Goal: Information Seeking & Learning: Learn about a topic

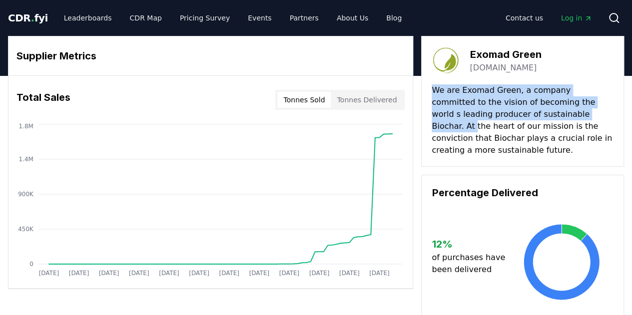
drag, startPoint x: 432, startPoint y: 93, endPoint x: 564, endPoint y: 122, distance: 135.1
click at [563, 121] on p "We are Exomad Green, a company committed to the vision of becoming the world s …" at bounding box center [523, 120] width 182 height 72
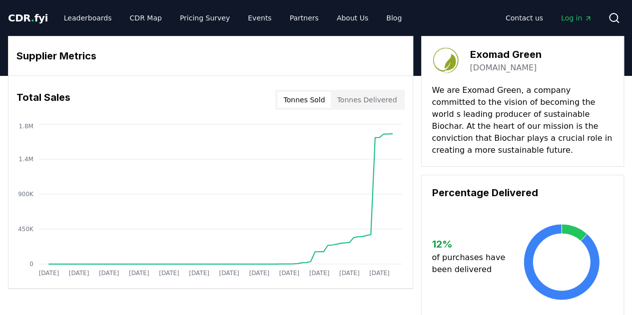
click at [565, 124] on p "We are Exomad Green, a company committed to the vision of becoming the world s …" at bounding box center [523, 120] width 182 height 72
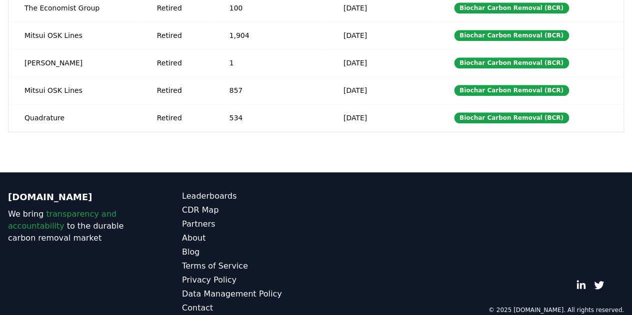
scroll to position [403, 0]
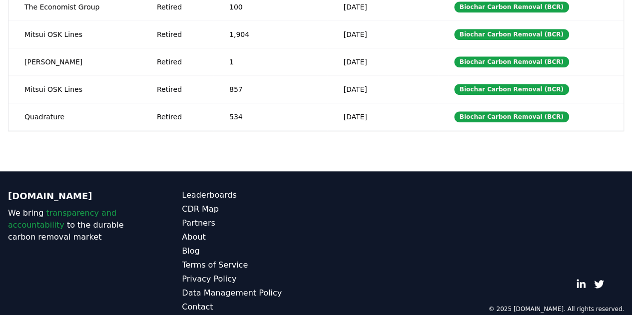
drag, startPoint x: 465, startPoint y: 161, endPoint x: 392, endPoint y: 160, distance: 73.0
click at [392, 171] on div "CDR.fyi We bring transparency and accountability to the durable carbon removal …" at bounding box center [316, 251] width 632 height 160
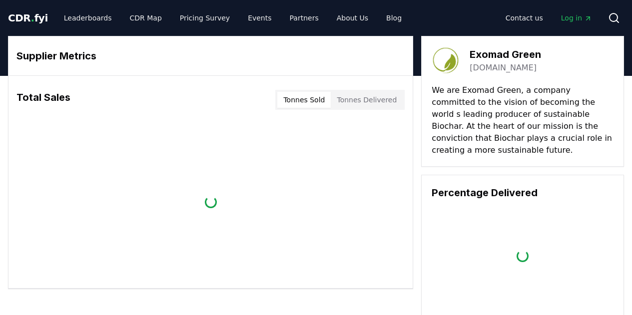
scroll to position [403, 0]
